Goal: Book appointment/travel/reservation

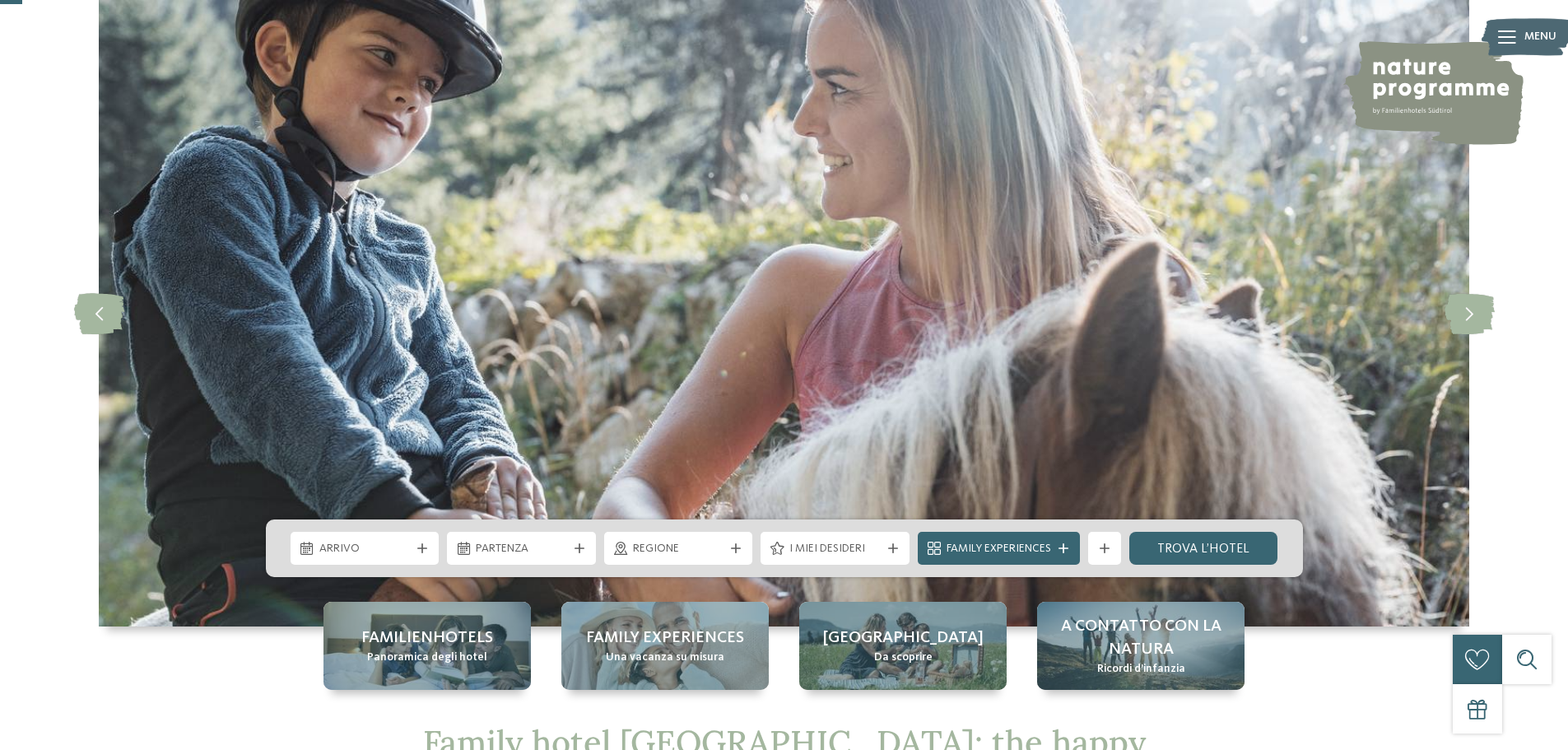
scroll to position [247, 0]
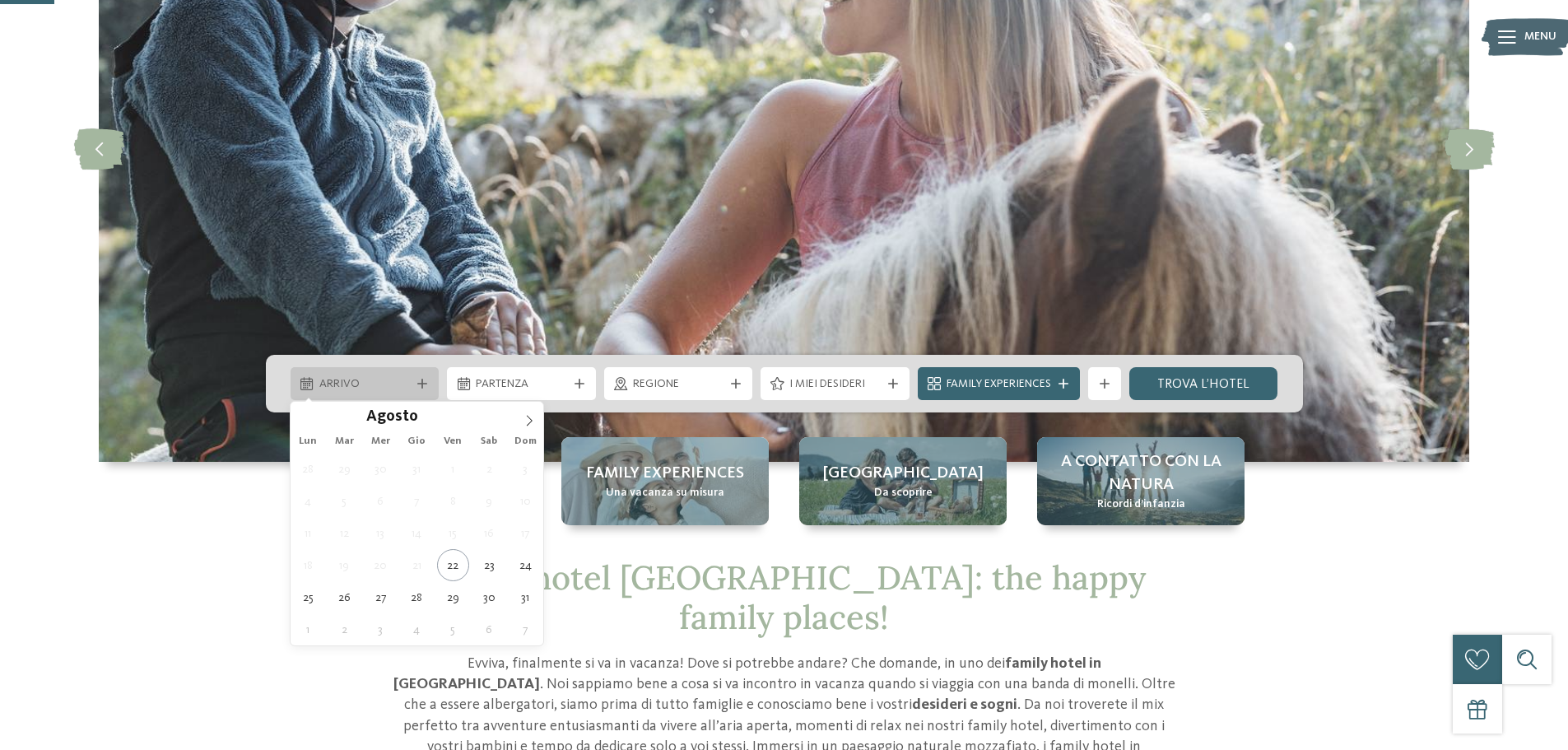
click at [420, 383] on icon at bounding box center [422, 383] width 10 height 10
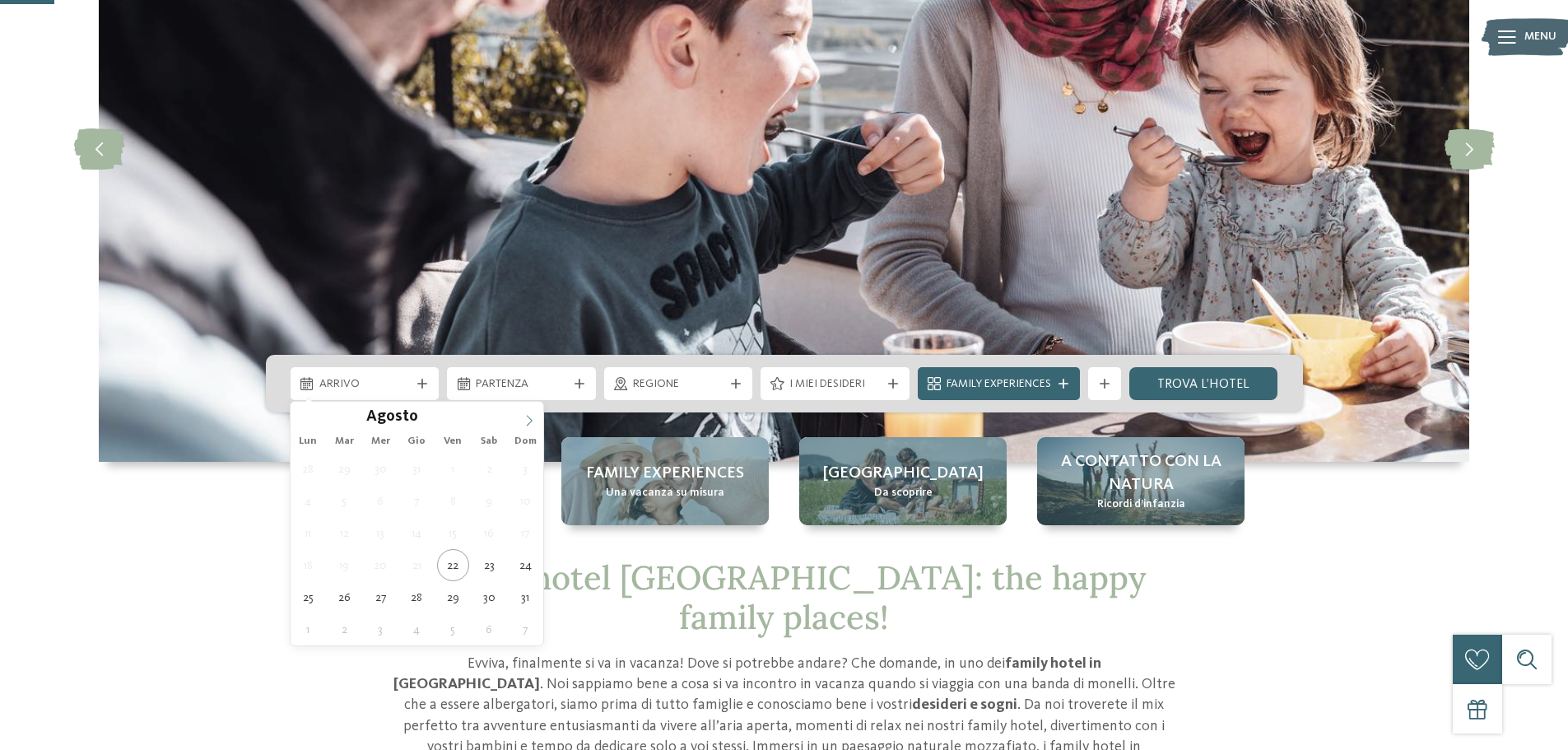
click at [522, 421] on span at bounding box center [529, 416] width 28 height 28
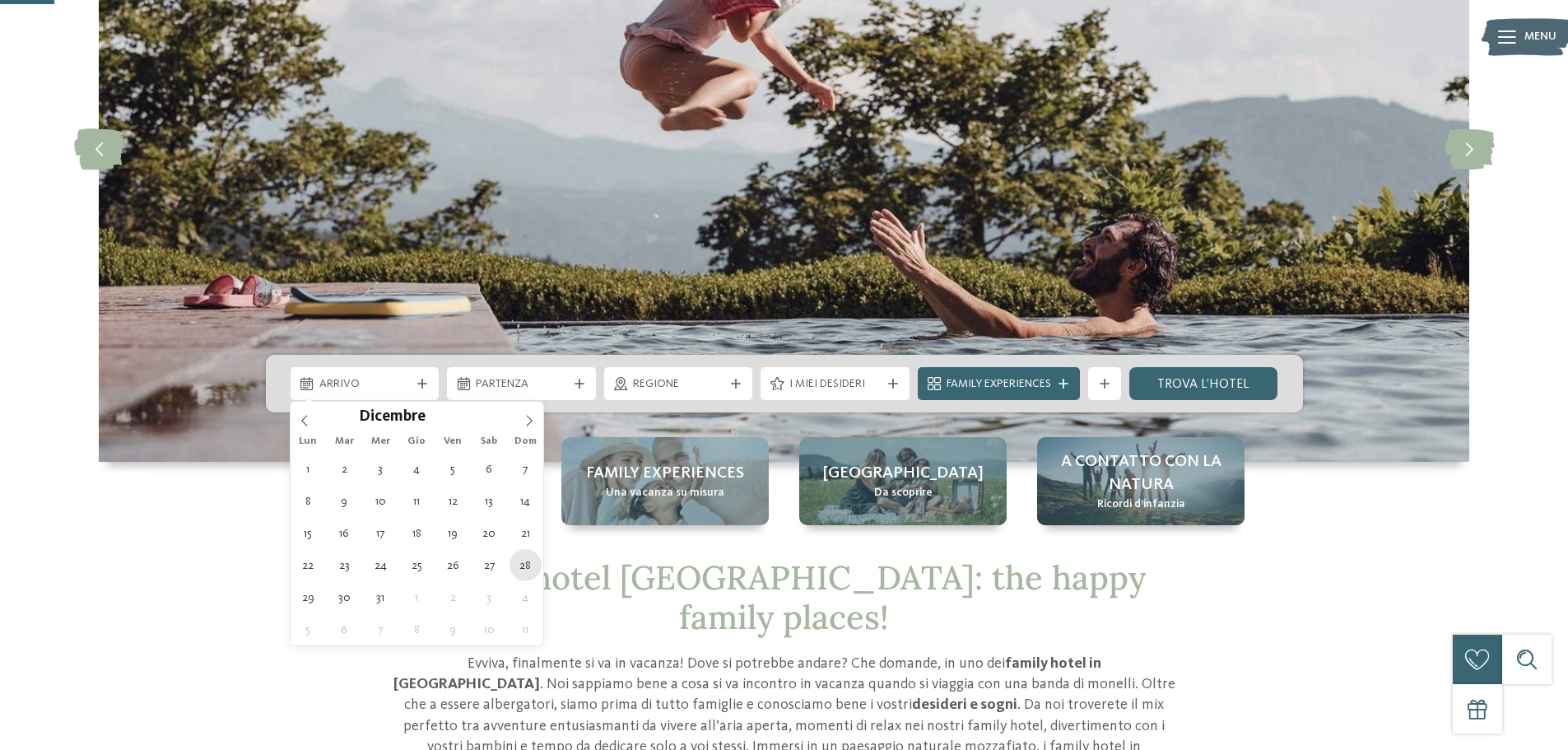
type div "[DATE]"
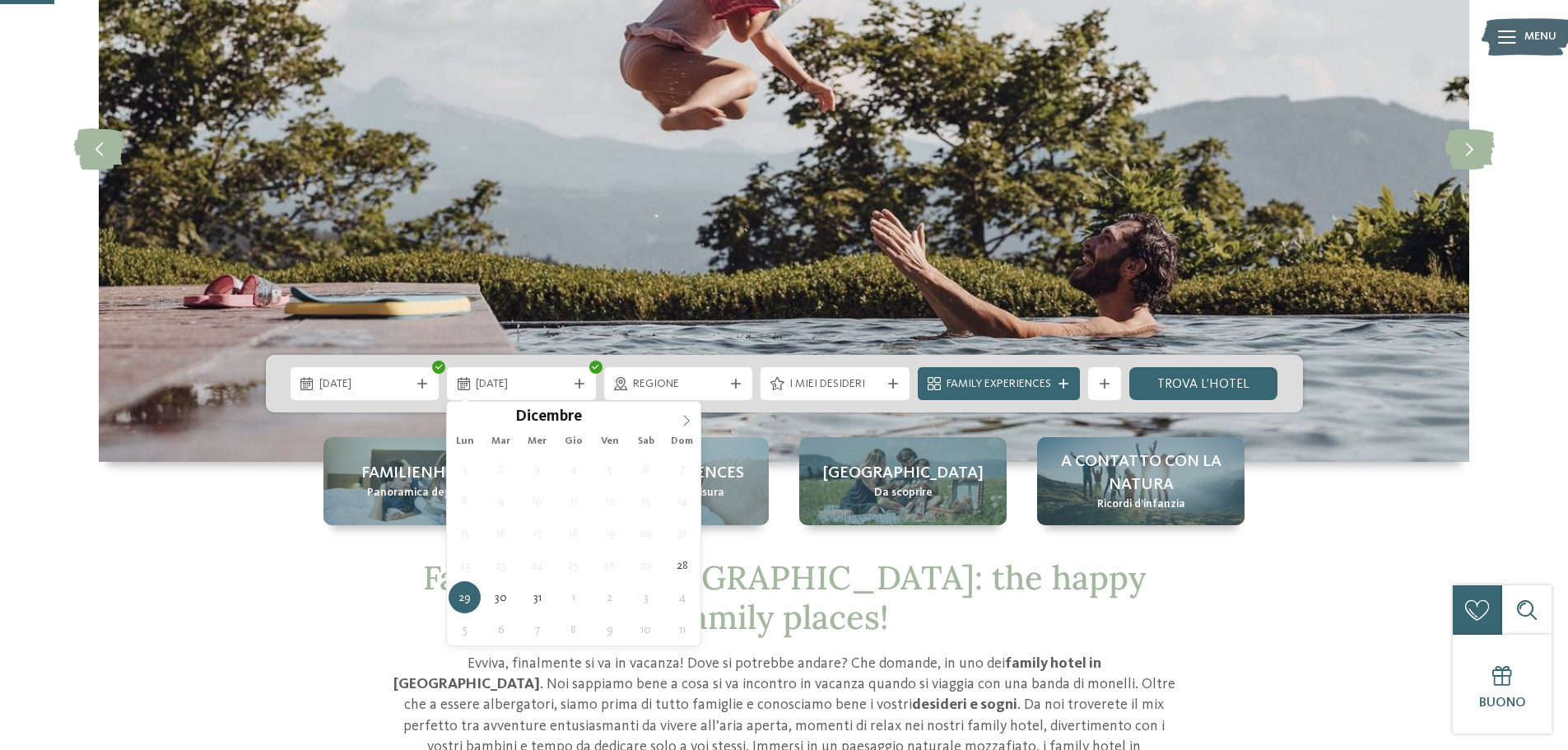
type input "****"
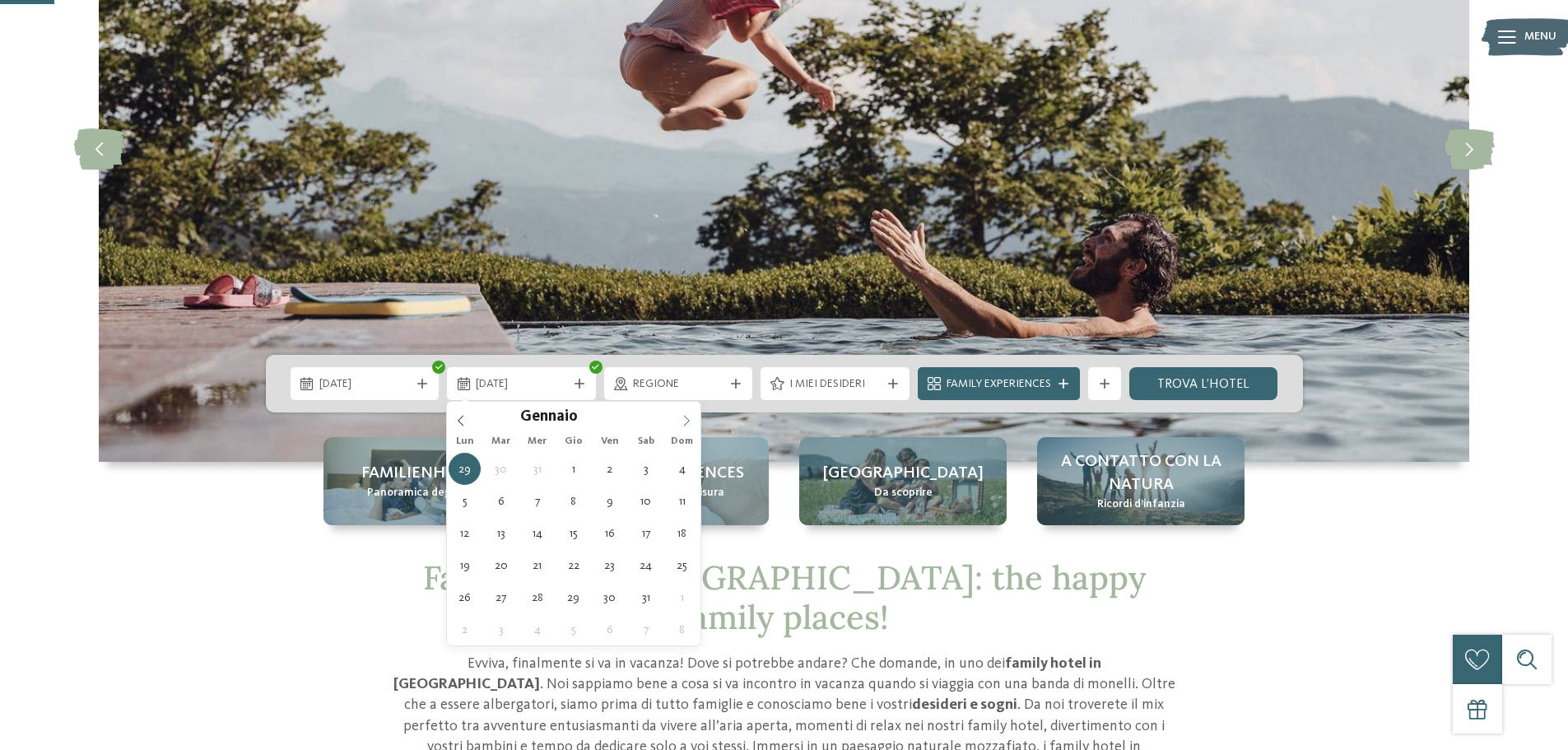
click at [690, 422] on icon at bounding box center [686, 420] width 12 height 12
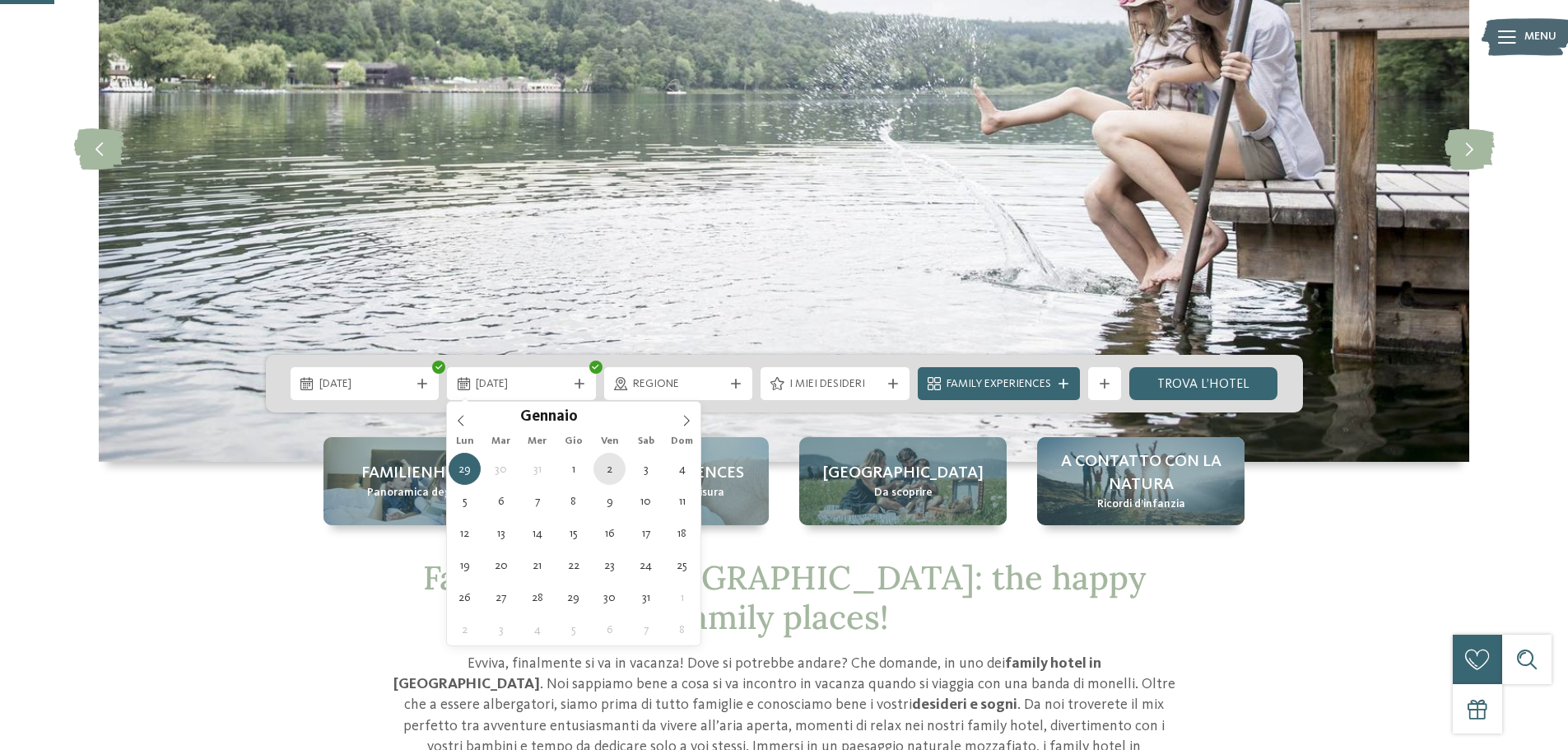
type div "[DATE]"
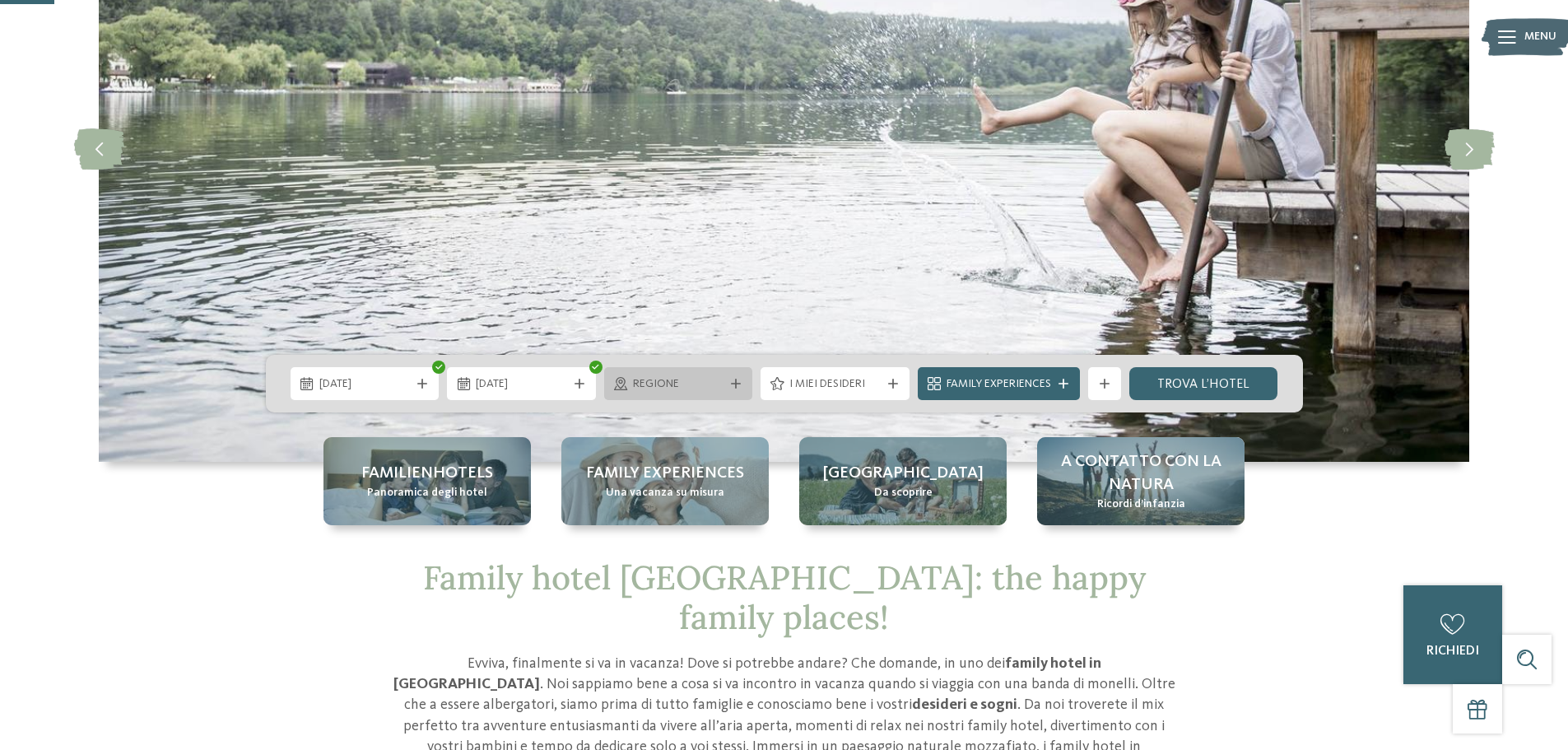
click at [715, 378] on span "Regione" at bounding box center [678, 385] width 91 height 16
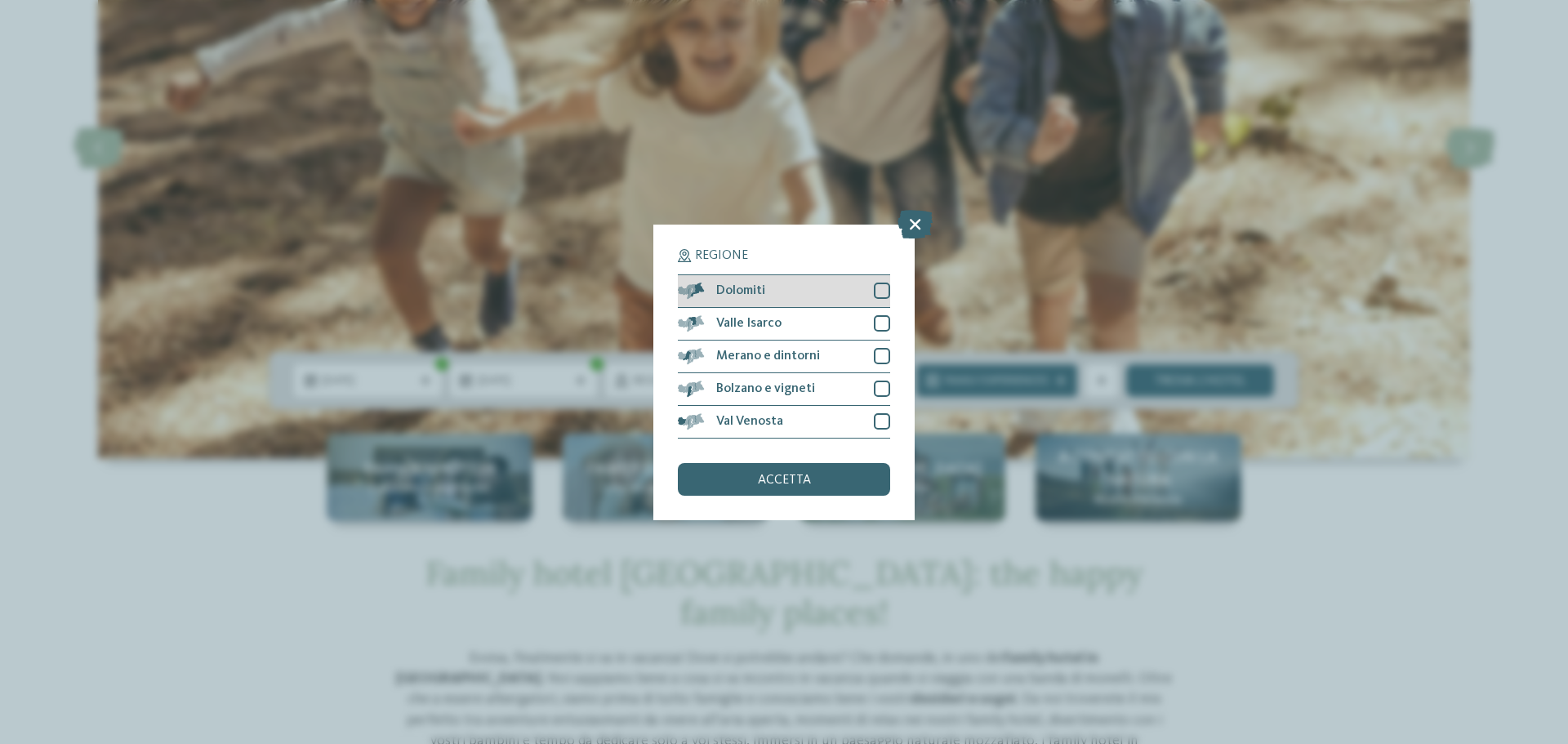
click at [887, 284] on div at bounding box center [882, 291] width 16 height 16
click at [806, 474] on span "accetta" at bounding box center [784, 480] width 53 height 13
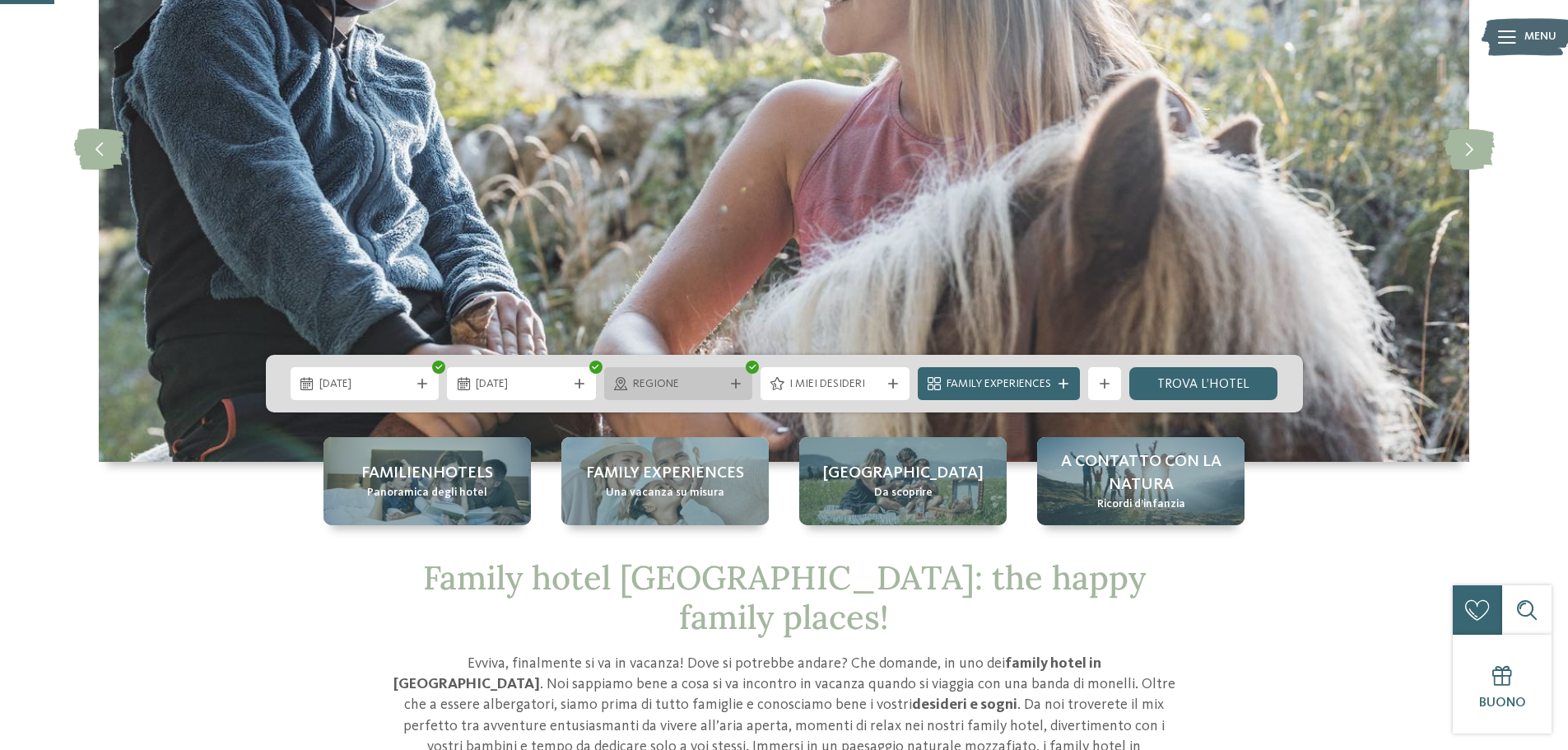
click at [748, 383] on div "Regione" at bounding box center [679, 384] width 149 height 33
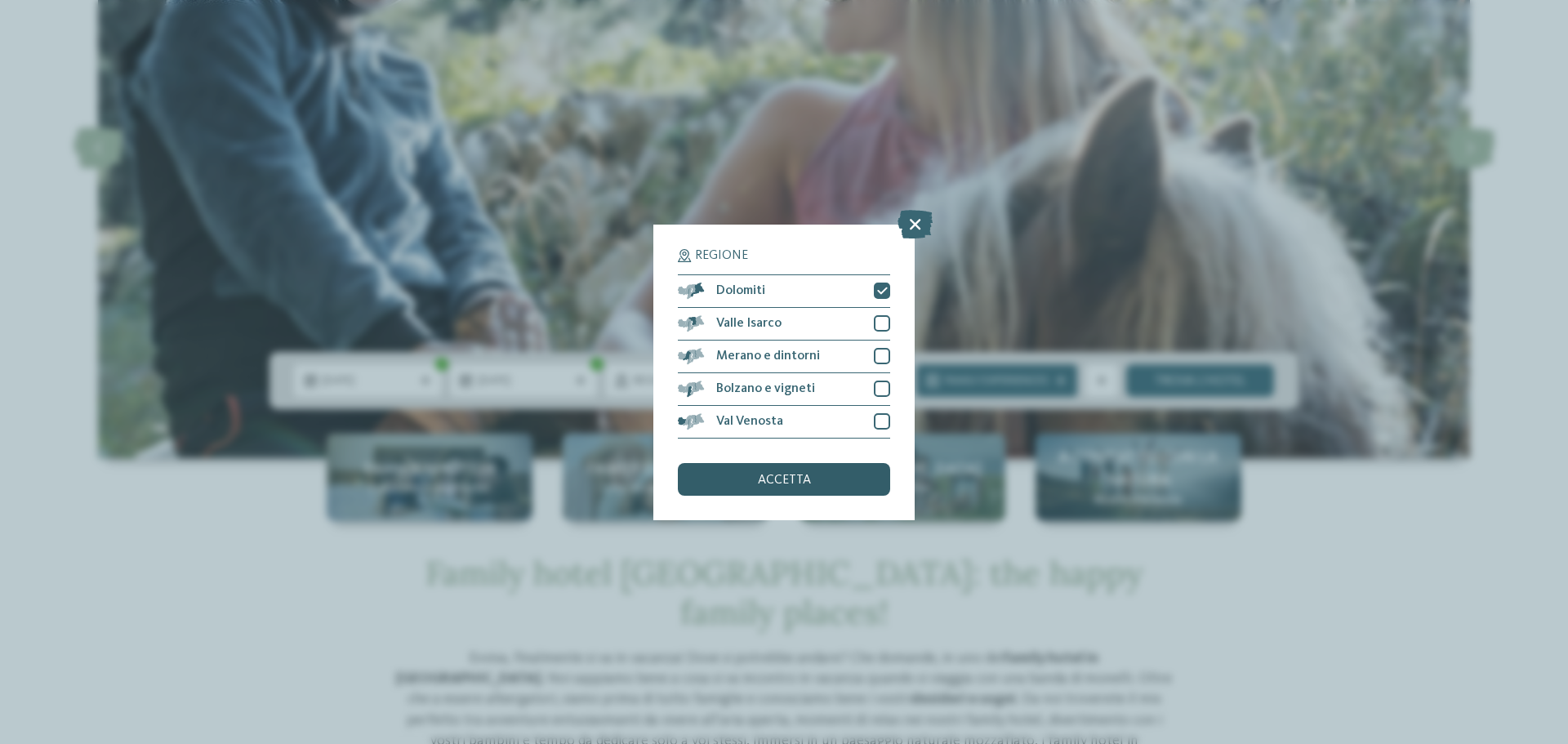
click at [803, 476] on span "accetta" at bounding box center [784, 480] width 53 height 13
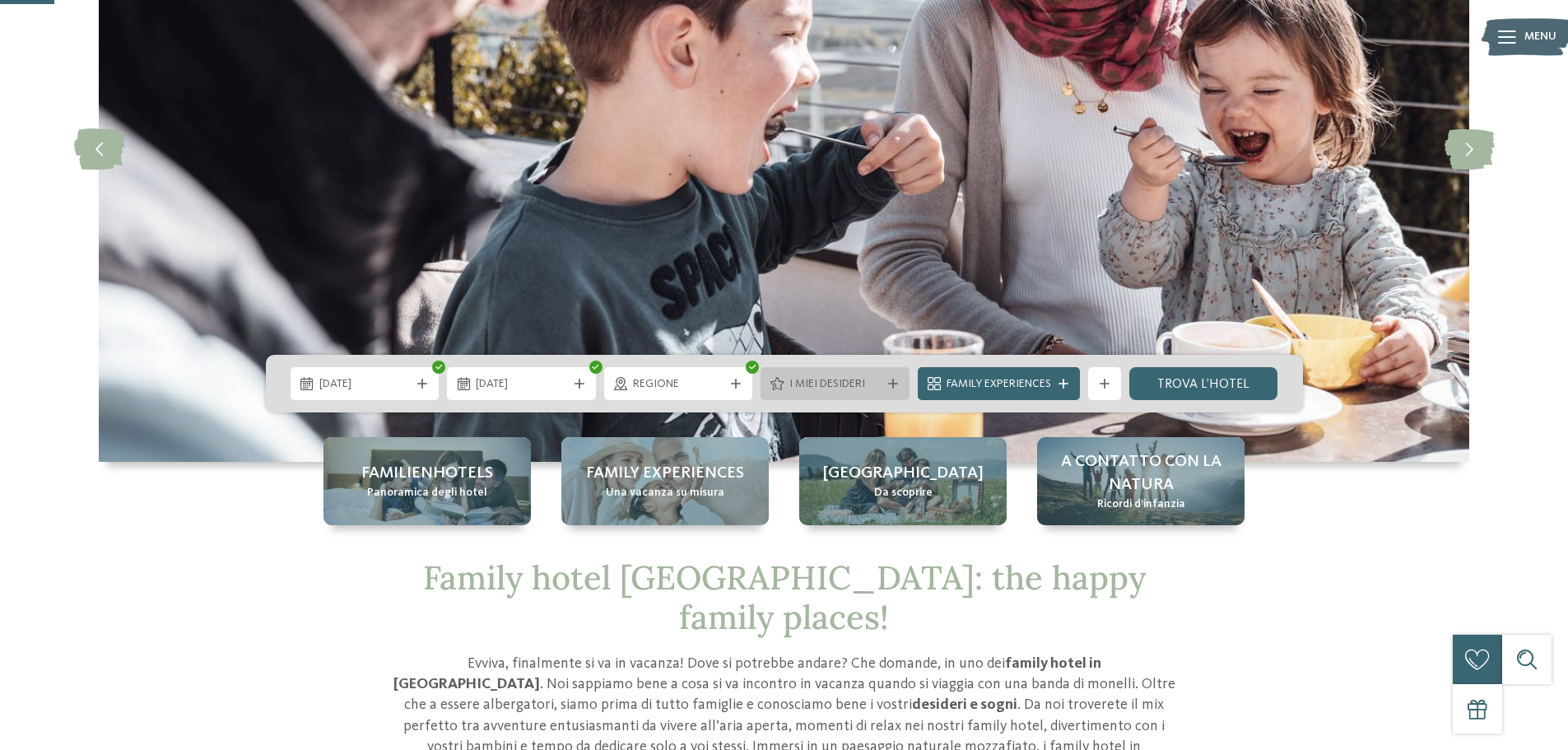
click at [888, 394] on div "I miei desideri" at bounding box center [835, 384] width 149 height 33
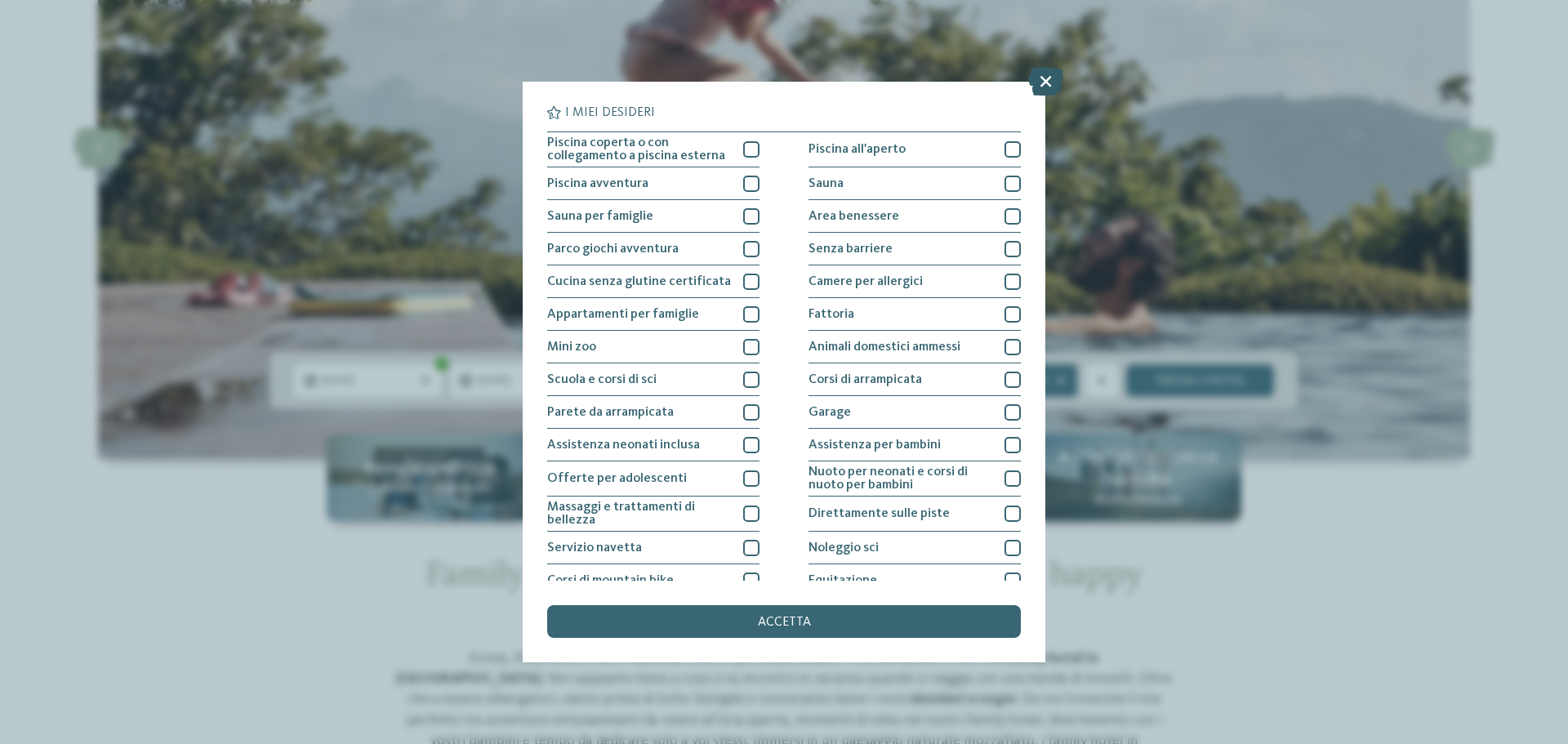
click at [1046, 86] on icon at bounding box center [1045, 82] width 35 height 29
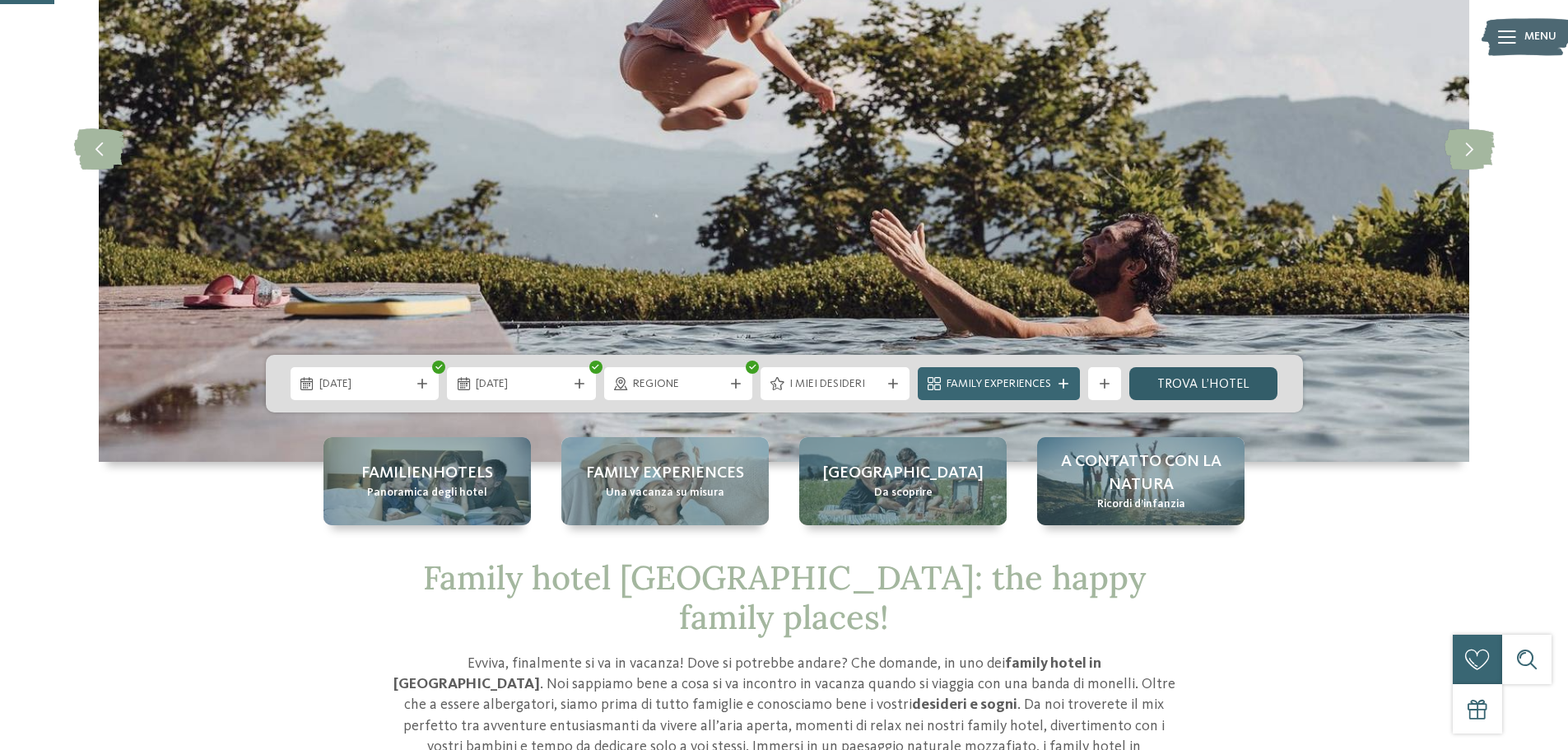
click at [1162, 395] on link "trova l’hotel" at bounding box center [1204, 384] width 149 height 33
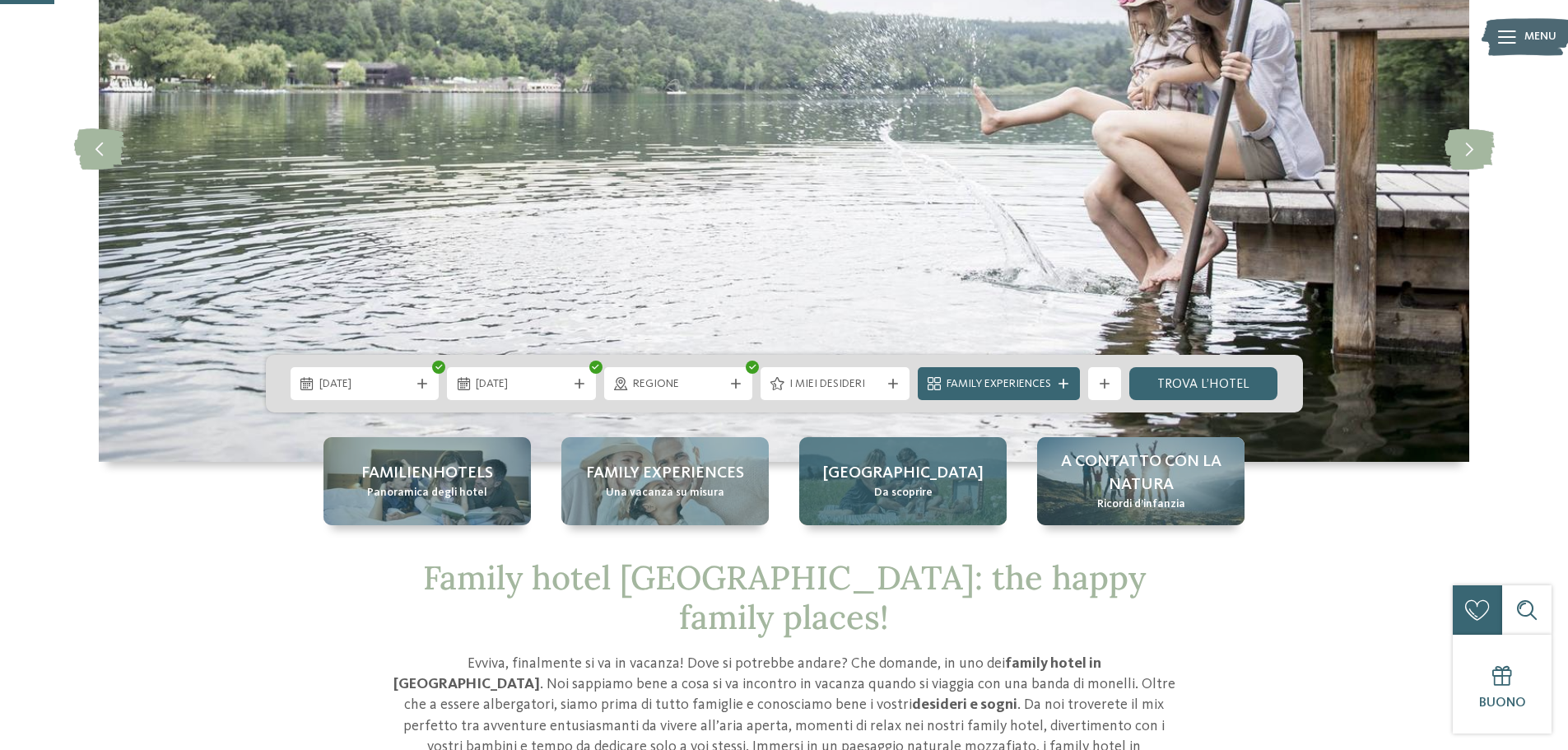
click at [867, 511] on div "Alto Adige Da scoprire" at bounding box center [903, 481] width 207 height 88
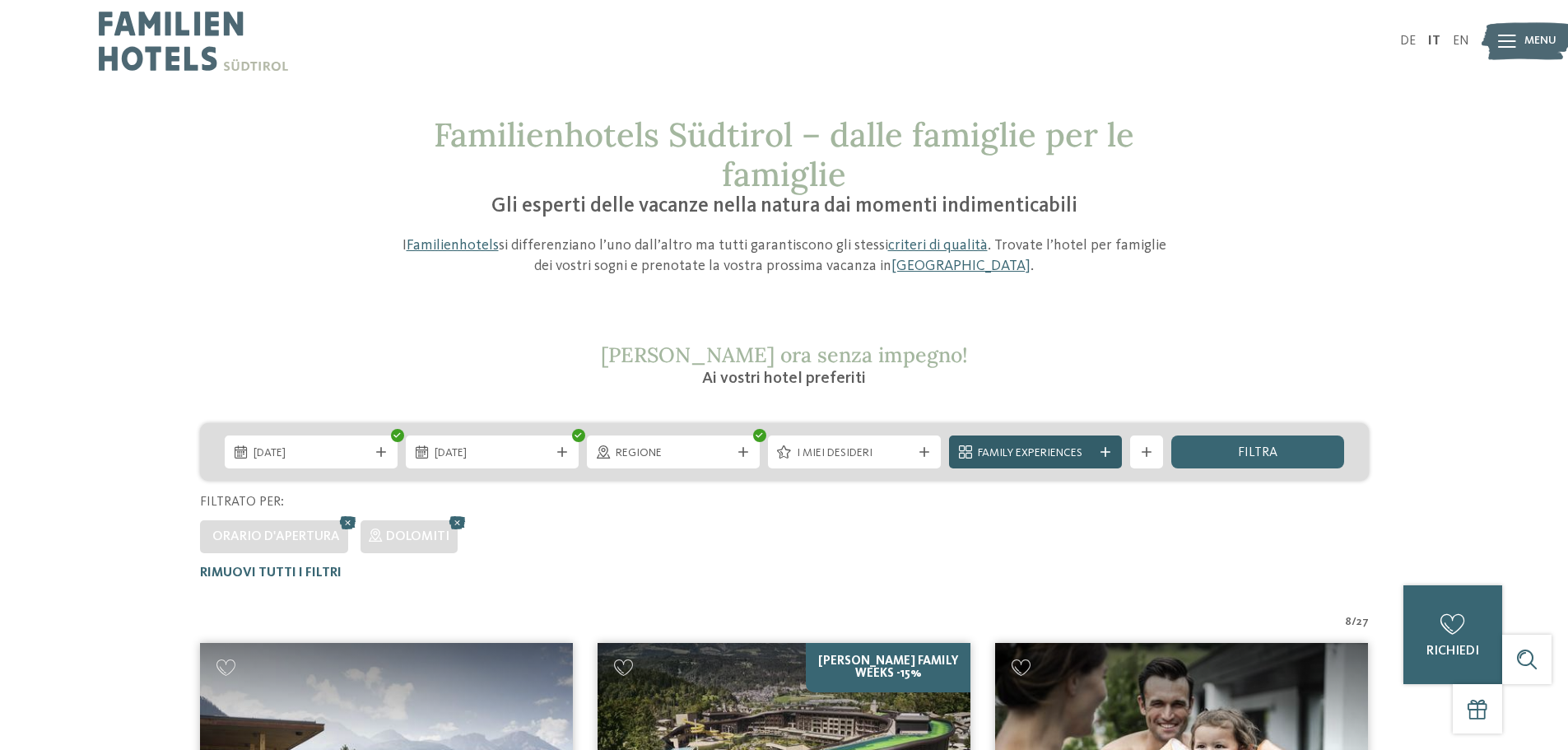
click at [1067, 454] on span "Family Experiences" at bounding box center [1035, 454] width 115 height 16
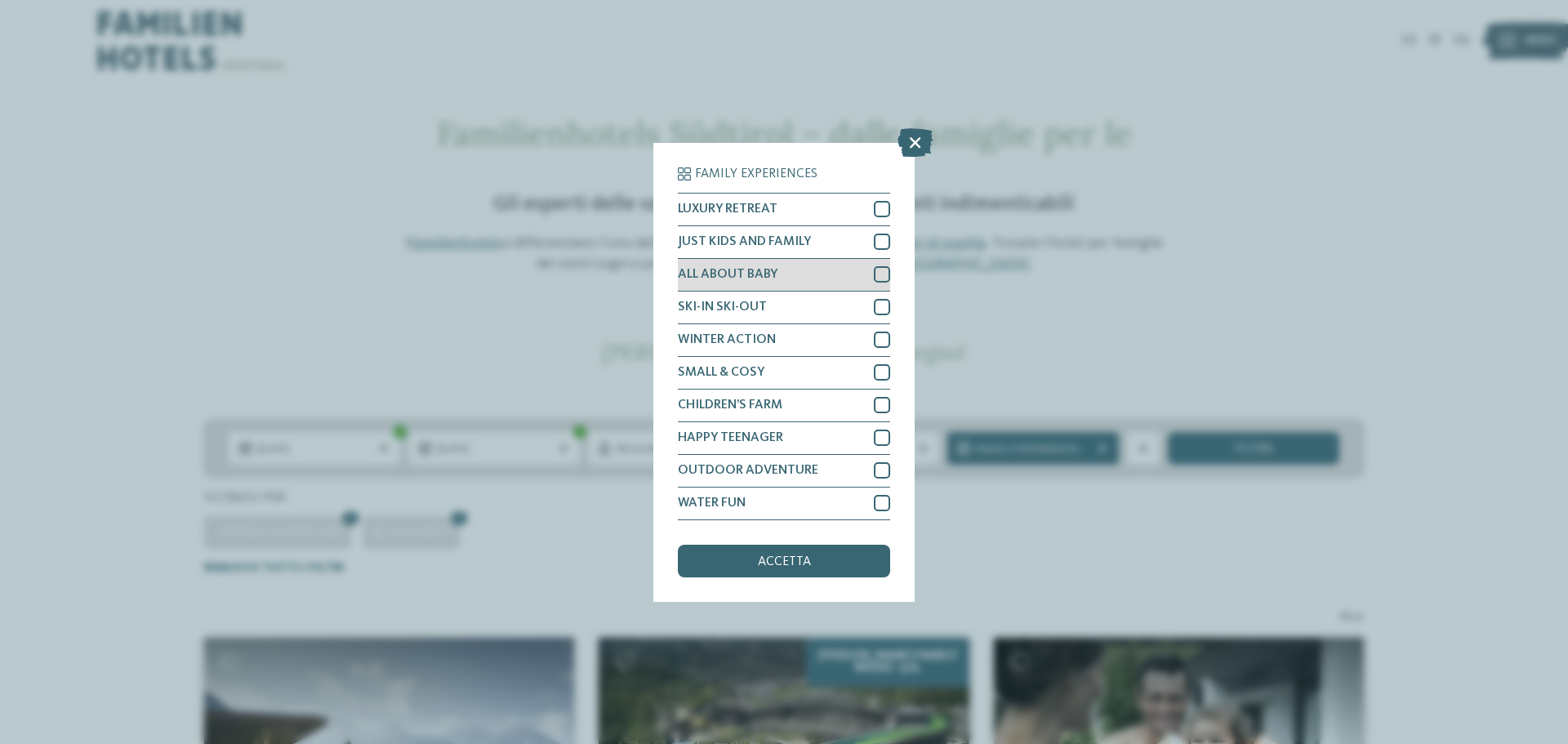
click at [841, 265] on div "ALL ABOUT BABY" at bounding box center [784, 275] width 212 height 32
click at [764, 553] on div "accetta" at bounding box center [784, 562] width 212 height 32
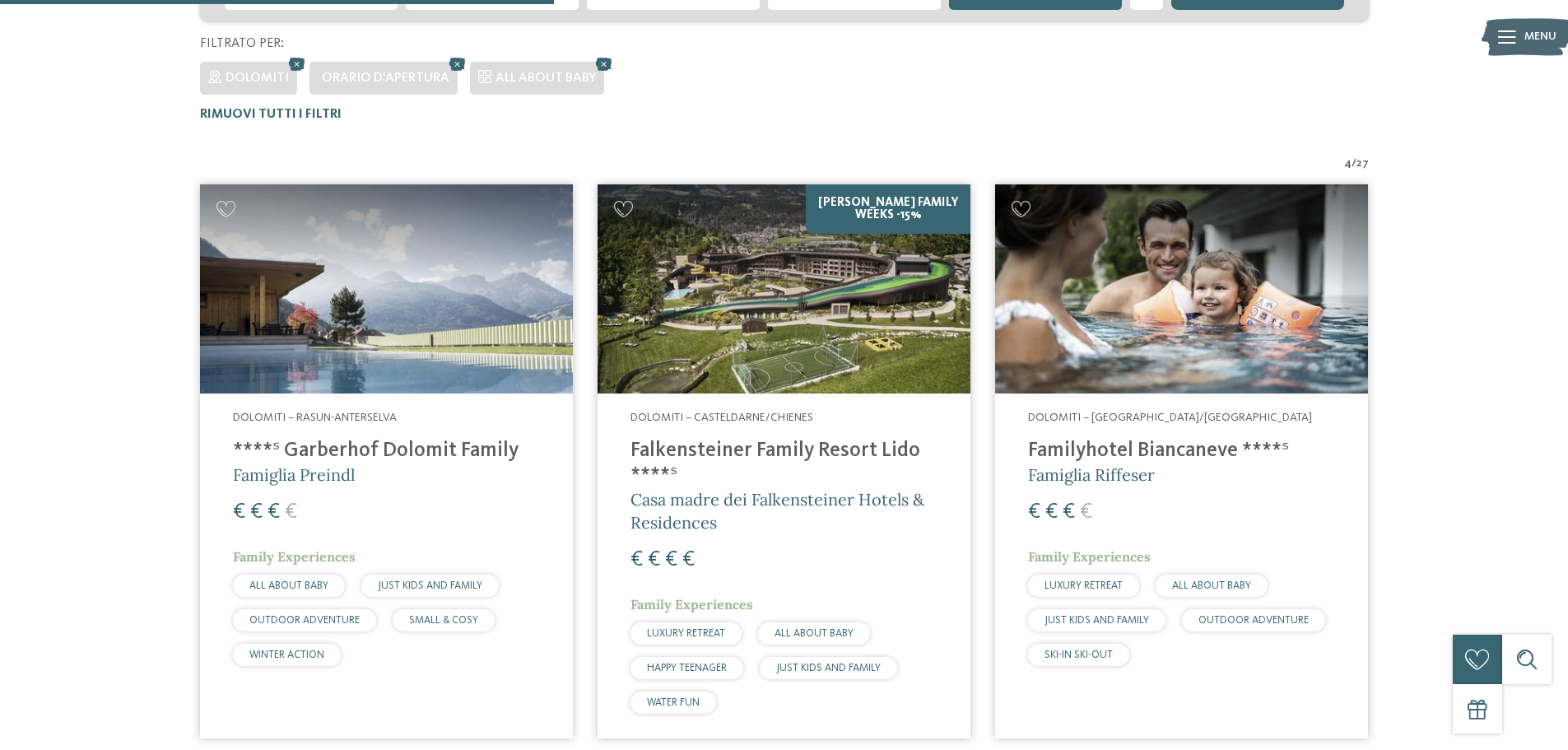
scroll to position [458, 0]
click at [1056, 370] on img at bounding box center [1182, 291] width 373 height 210
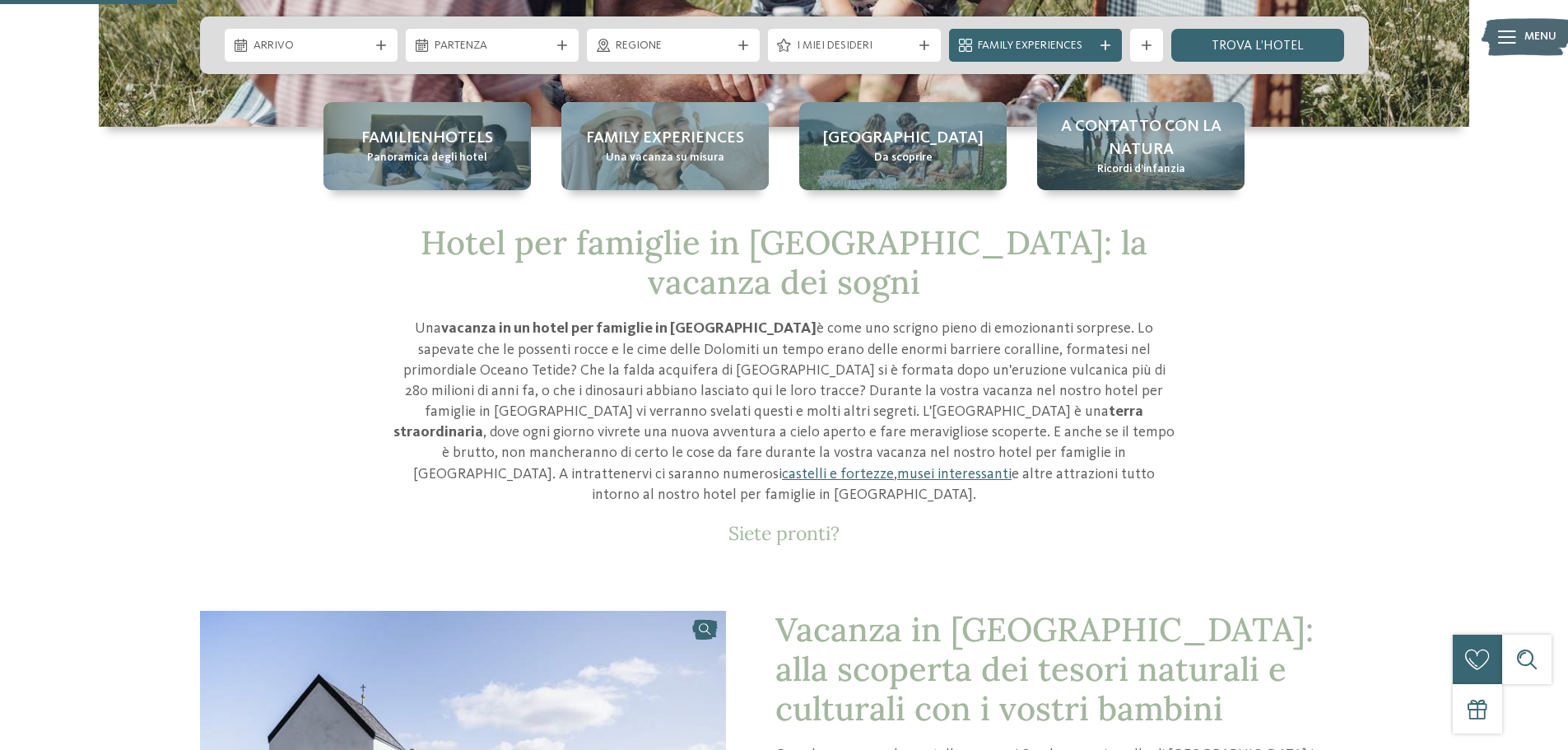
scroll to position [247, 0]
